Goal: Task Accomplishment & Management: Manage account settings

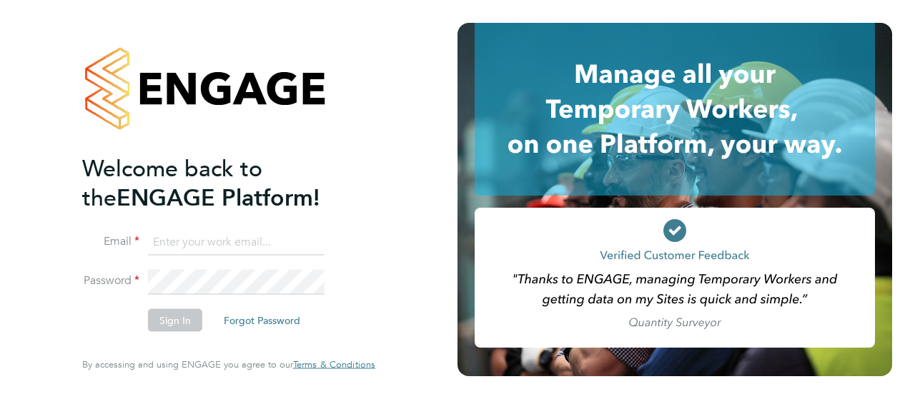
type input "nicole.mahoney@brightonandhovealbion.com"
click at [170, 324] on button "Sign In" at bounding box center [175, 320] width 54 height 23
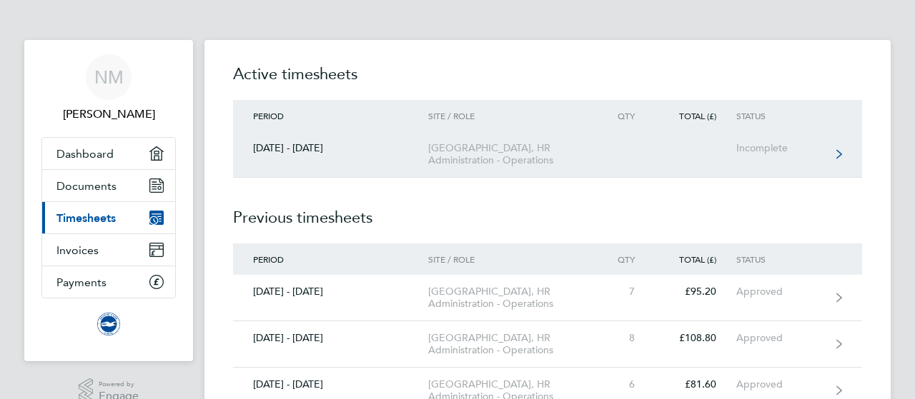
click at [391, 160] on link "[DATE] - [DATE] [GEOGRAPHIC_DATA], HR Administration - Operations Incomplete" at bounding box center [547, 154] width 629 height 46
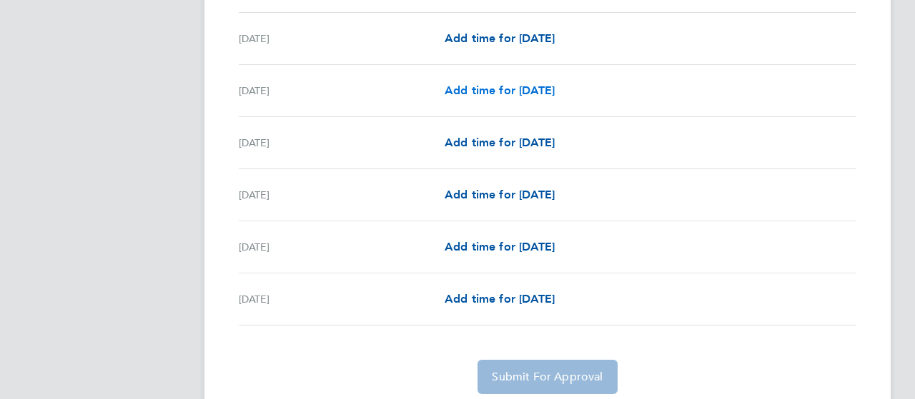
scroll to position [1534, 0]
